Goal: Check status

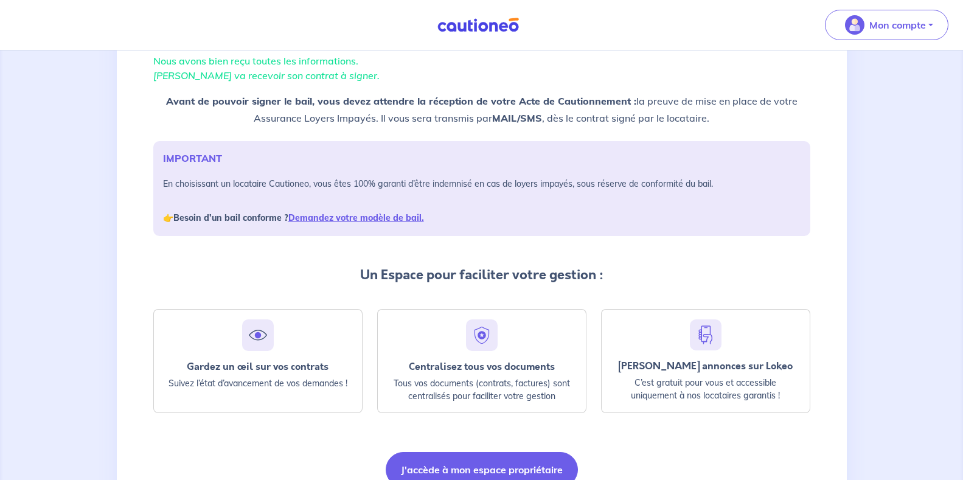
scroll to position [153, 0]
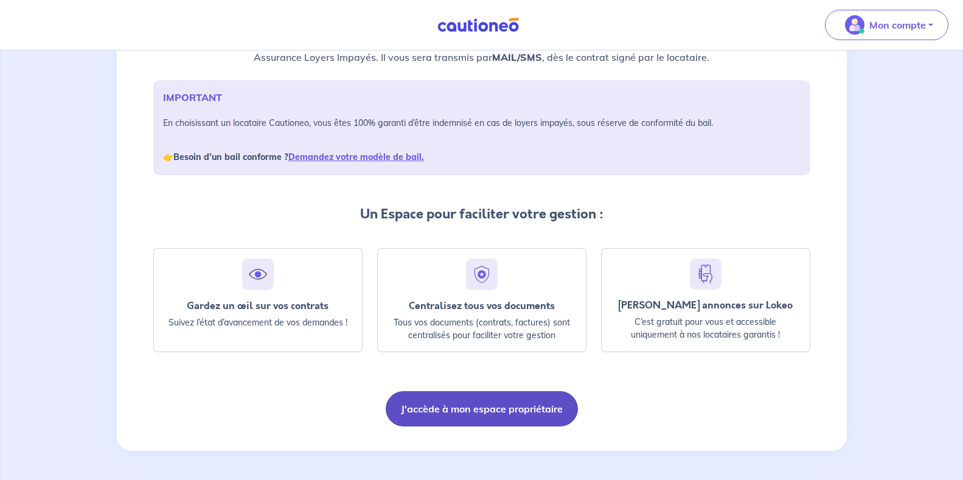
click at [481, 410] on button "J'accède à mon espace propriétaire" at bounding box center [482, 408] width 192 height 35
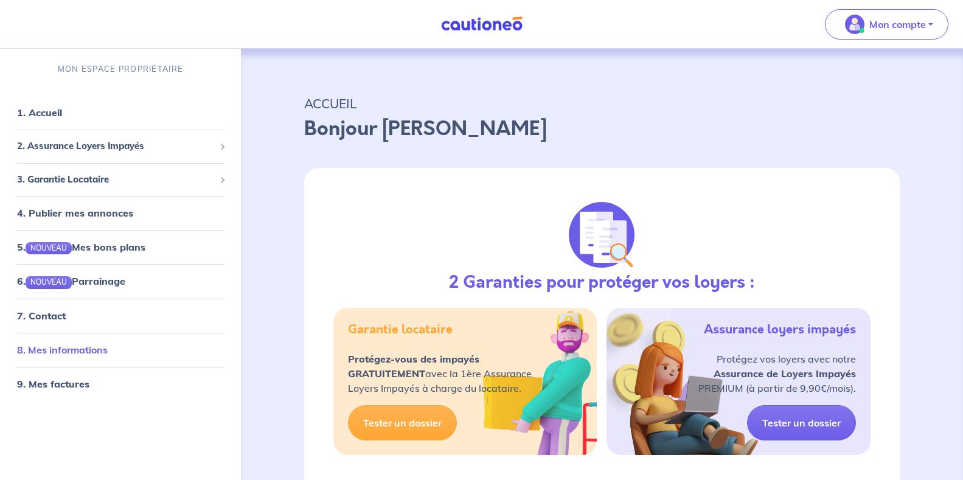
click at [108, 350] on link "8. Mes informations" at bounding box center [62, 350] width 91 height 12
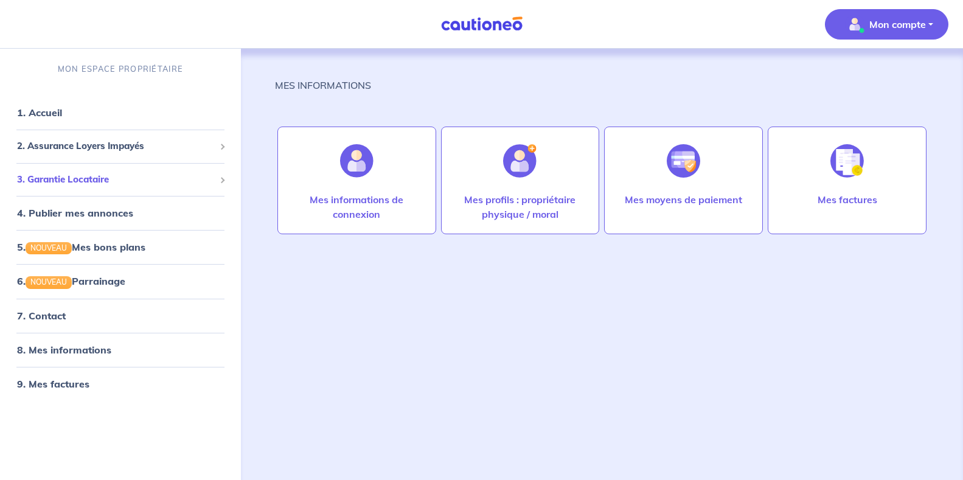
click at [79, 178] on span "3. Garantie Locataire" at bounding box center [116, 180] width 198 height 14
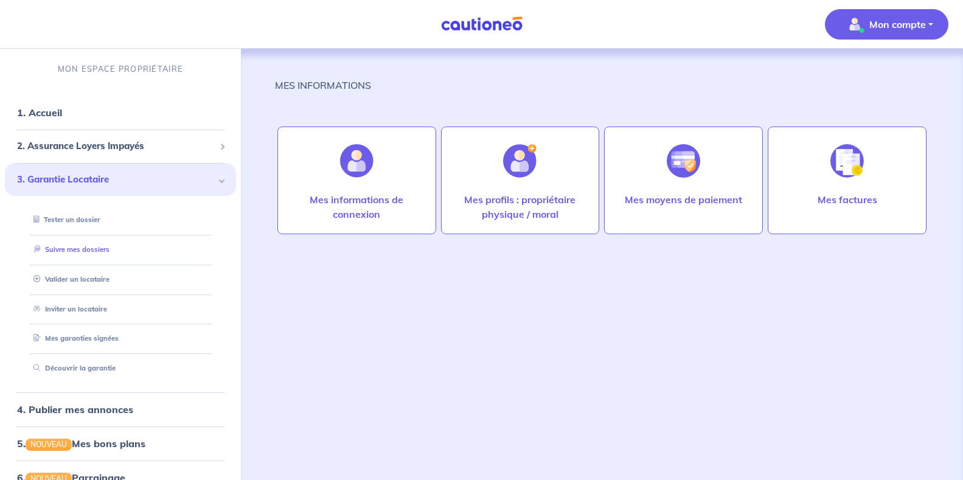
click at [109, 247] on link "Suivre mes dossiers" at bounding box center [69, 249] width 81 height 9
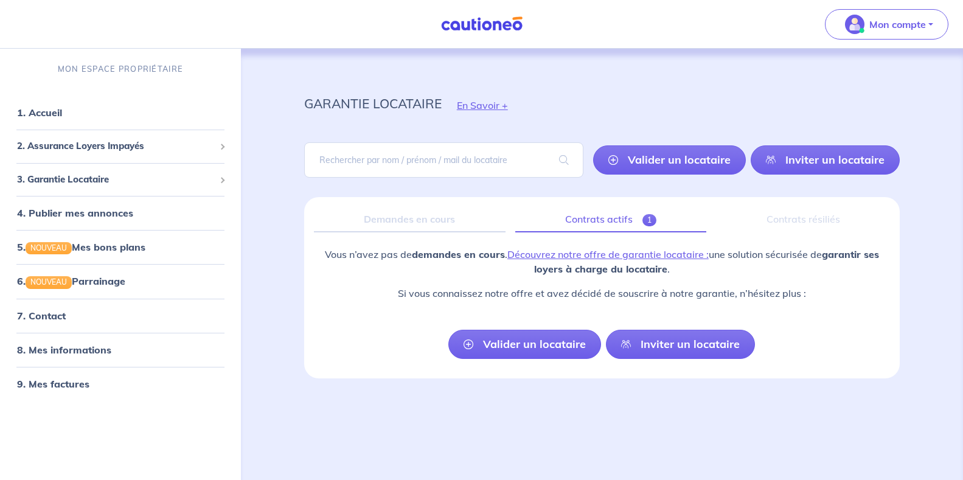
click at [596, 216] on link "Contrats actifs 1" at bounding box center [610, 220] width 191 height 26
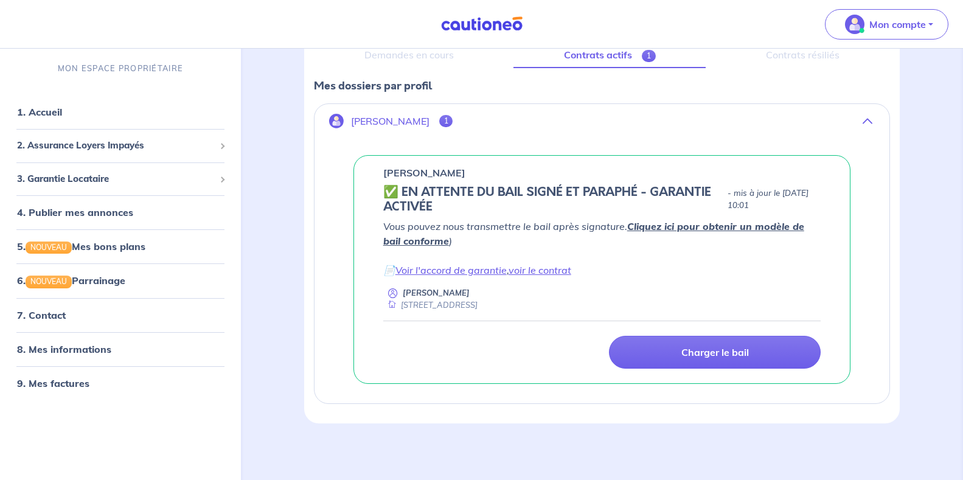
scroll to position [166, 0]
